Goal: Information Seeking & Learning: Learn about a topic

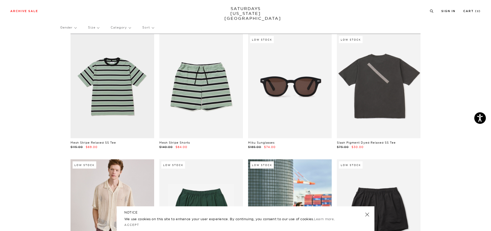
scroll to position [51, 0]
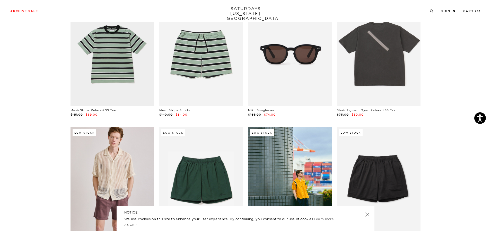
click at [367, 213] on link at bounding box center [367, 214] width 7 height 7
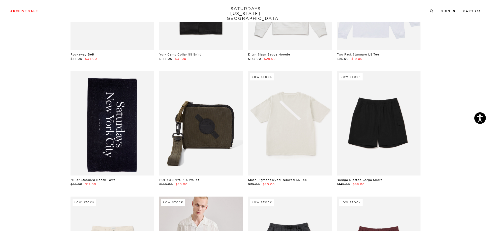
scroll to position [515, 0]
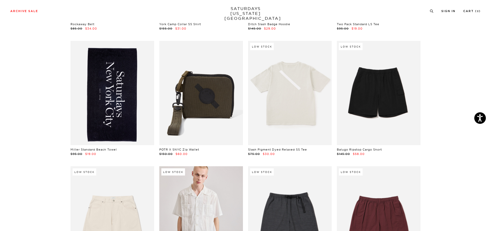
click at [109, 96] on link at bounding box center [112, 93] width 84 height 104
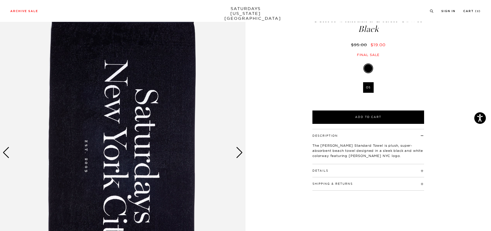
scroll to position [77, 0]
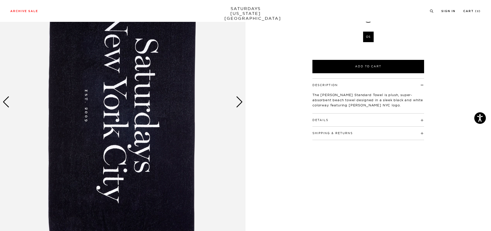
click at [238, 102] on div "Next slide" at bounding box center [239, 101] width 7 height 11
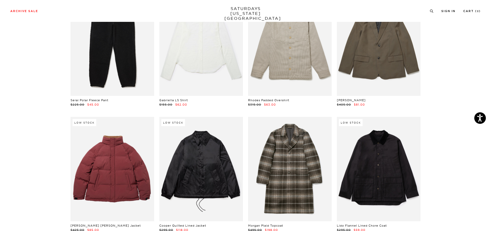
scroll to position [4471, 0]
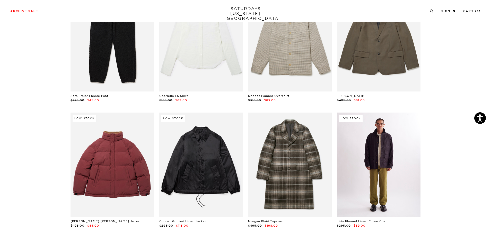
click at [379, 158] on link at bounding box center [379, 165] width 84 height 104
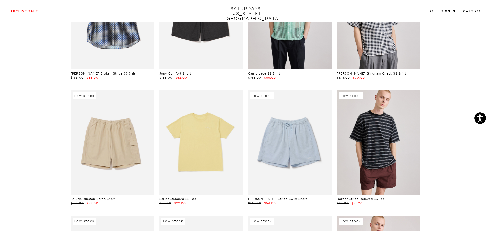
scroll to position [869, 0]
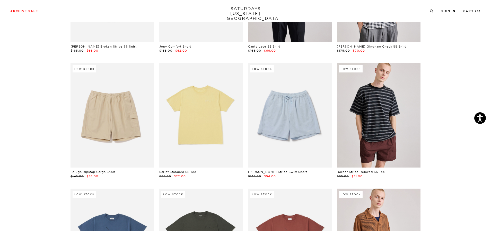
click at [409, 140] on link at bounding box center [379, 115] width 84 height 104
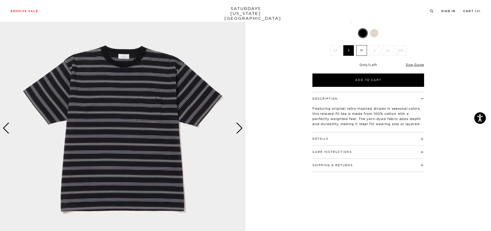
scroll to position [51, 0]
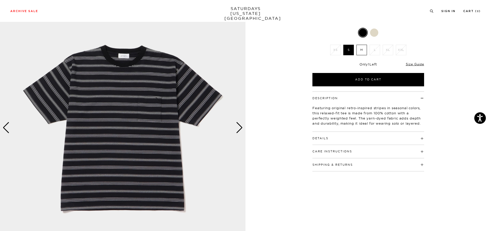
click at [235, 131] on img at bounding box center [122, 128] width 245 height 307
click at [242, 126] on div "Next slide" at bounding box center [239, 127] width 7 height 11
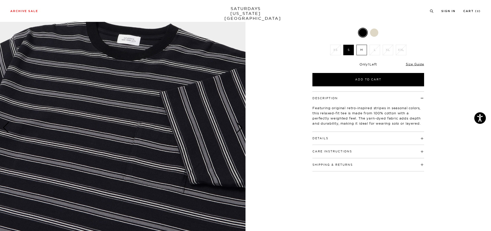
click at [242, 126] on div "Next slide" at bounding box center [239, 127] width 7 height 11
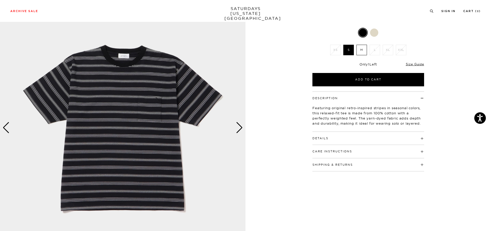
click at [242, 126] on div "Next slide" at bounding box center [239, 127] width 7 height 11
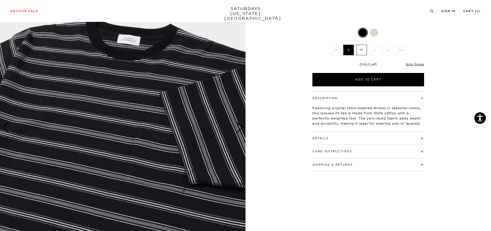
click at [242, 126] on div "Next slide" at bounding box center [239, 127] width 7 height 11
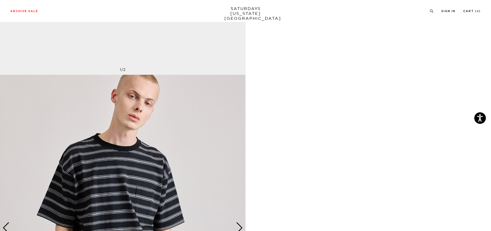
scroll to position [257, 0]
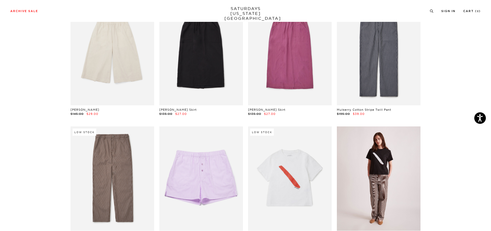
scroll to position [6472, 0]
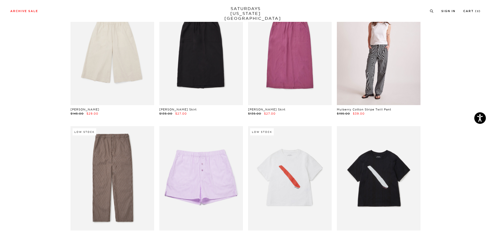
click at [382, 67] on link at bounding box center [379, 53] width 84 height 104
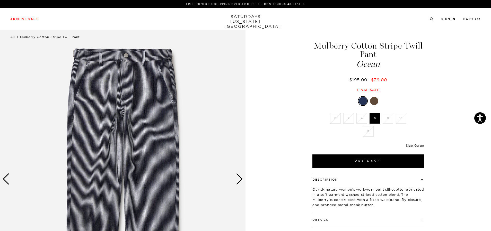
click at [240, 178] on div "Next slide" at bounding box center [239, 179] width 7 height 11
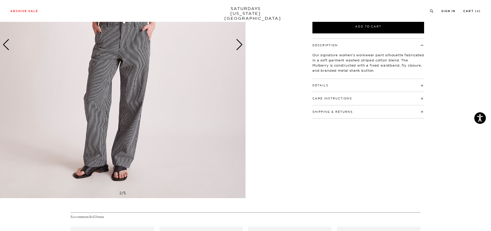
scroll to position [154, 0]
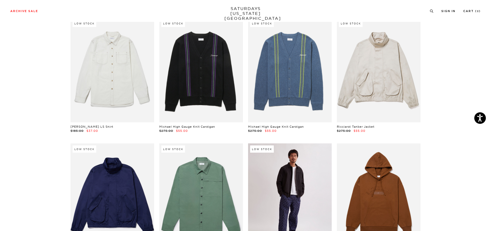
scroll to position [5391, 0]
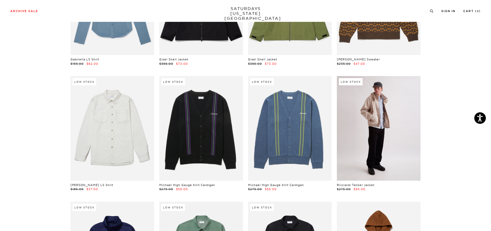
click at [394, 134] on link at bounding box center [379, 128] width 84 height 104
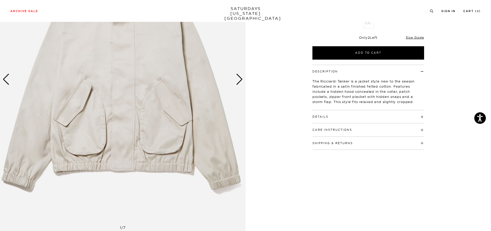
scroll to position [103, 0]
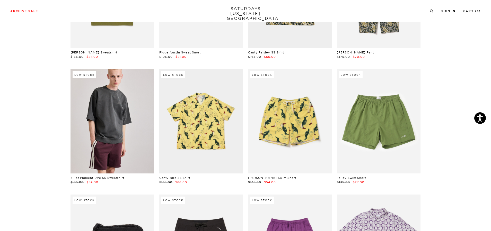
scroll to position [2998, 0]
